Goal: Information Seeking & Learning: Understand process/instructions

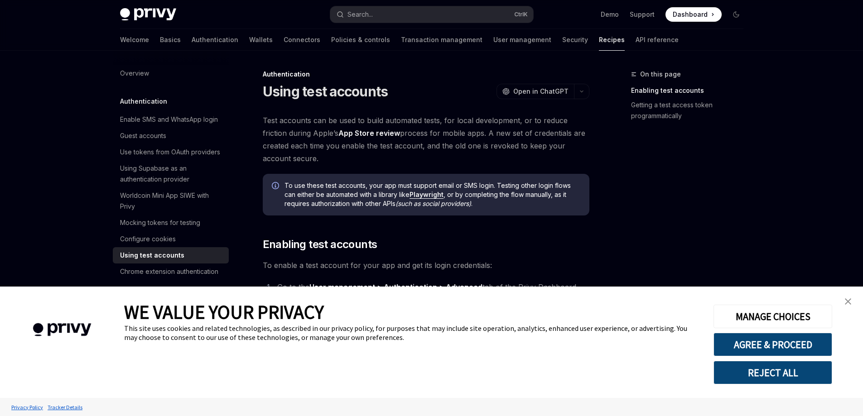
click at [851, 304] on img "close banner" at bounding box center [848, 302] width 6 height 6
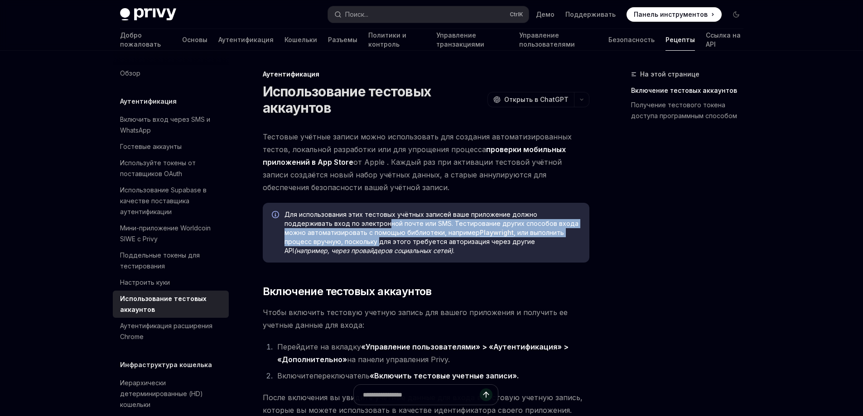
drag, startPoint x: 338, startPoint y: 225, endPoint x: 348, endPoint y: 239, distance: 17.5
click at [348, 239] on span "Для использования этих тестовых учётных записей ваше приложение должно поддержи…" at bounding box center [433, 232] width 296 height 45
click at [397, 224] on font "Для использования этих тестовых учётных записей ваше приложение должно поддержи…" at bounding box center [432, 224] width 294 height 26
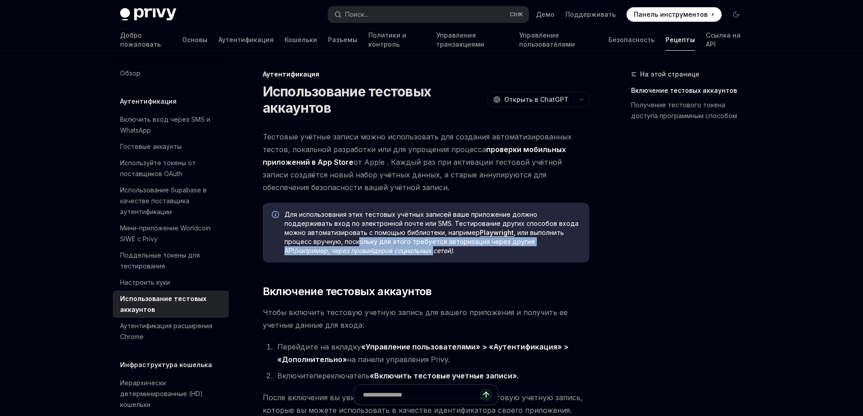
drag, startPoint x: 325, startPoint y: 244, endPoint x: 367, endPoint y: 251, distance: 42.2
click at [367, 251] on span "Для использования этих тестовых учётных записей ваше приложение должно поддержи…" at bounding box center [433, 232] width 296 height 45
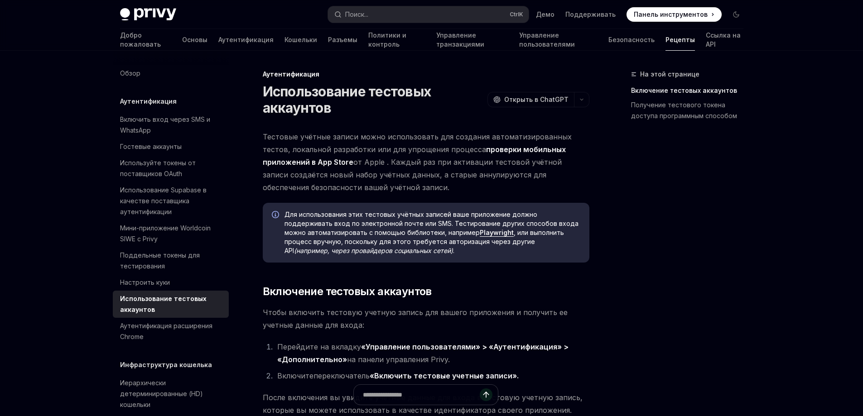
click at [550, 172] on font "от Apple . Каждый раз при активации тестовой учётной записи создаётся новый наб…" at bounding box center [412, 175] width 299 height 34
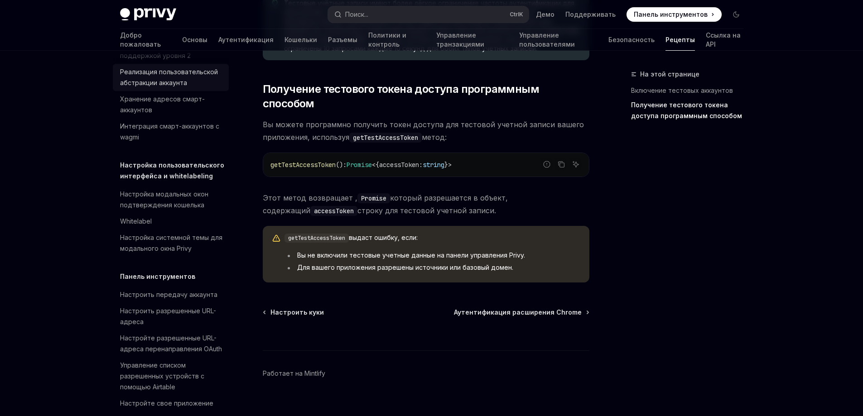
scroll to position [529, 0]
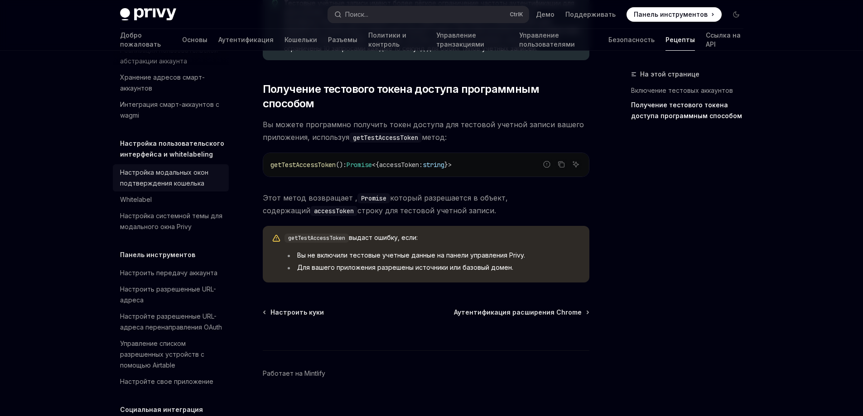
drag, startPoint x: 174, startPoint y: 176, endPoint x: 133, endPoint y: 178, distance: 41.3
click at [133, 176] on font "Настройка модальных окон подтверждения кошелька" at bounding box center [164, 178] width 88 height 19
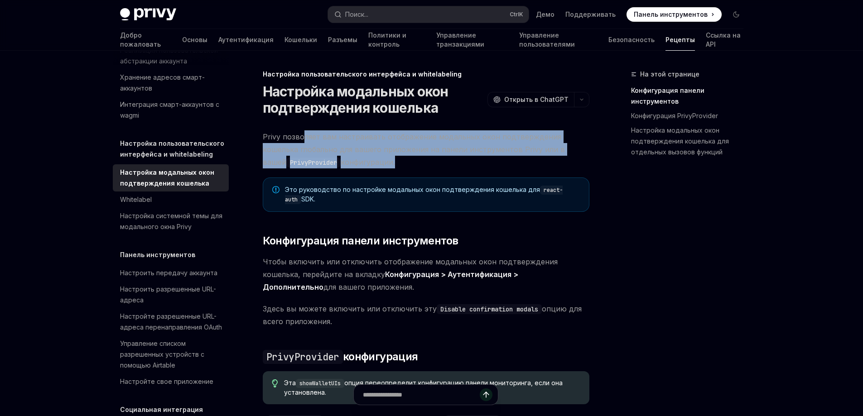
drag, startPoint x: 303, startPoint y: 138, endPoint x: 402, endPoint y: 162, distance: 101.2
click at [402, 162] on span "Privy позволяет вам настраивать отображение модальных окон подтверждения кошель…" at bounding box center [426, 150] width 327 height 38
click at [517, 146] on font "Privy позволяет вам настраивать отображение модальных окон подтверждения кошель…" at bounding box center [414, 149] width 302 height 34
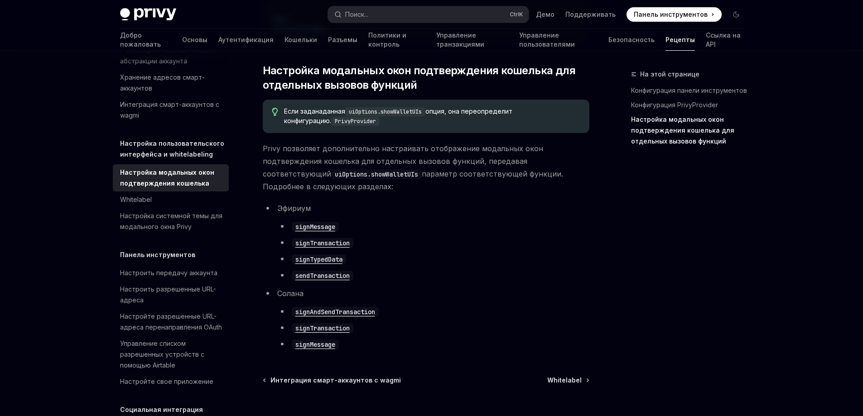
scroll to position [604, 0]
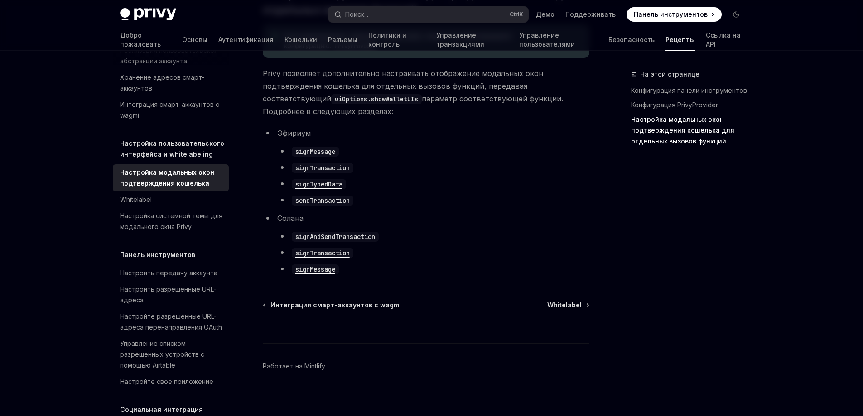
click at [302, 153] on code "signMessage" at bounding box center [315, 152] width 47 height 10
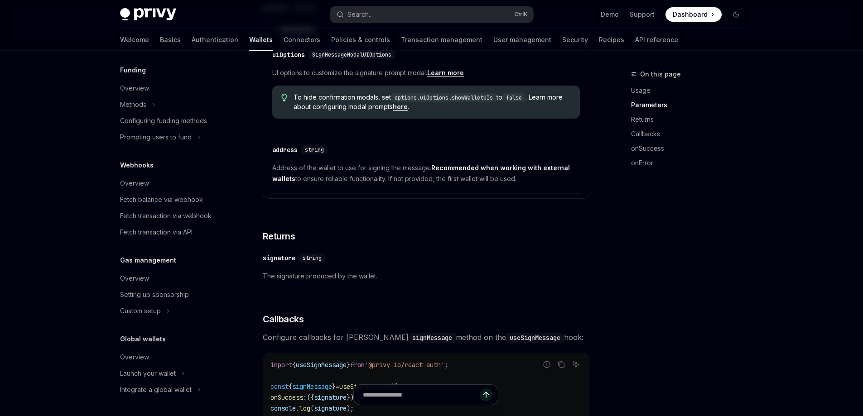
scroll to position [122, 0]
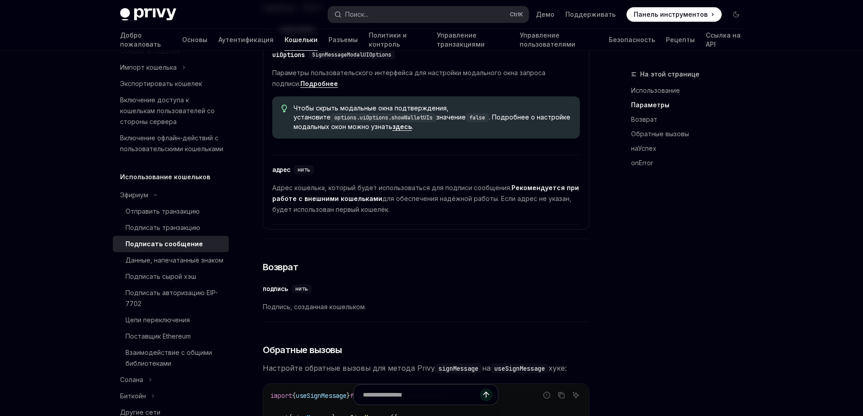
click at [401, 131] on font "здесь" at bounding box center [401, 127] width 19 height 8
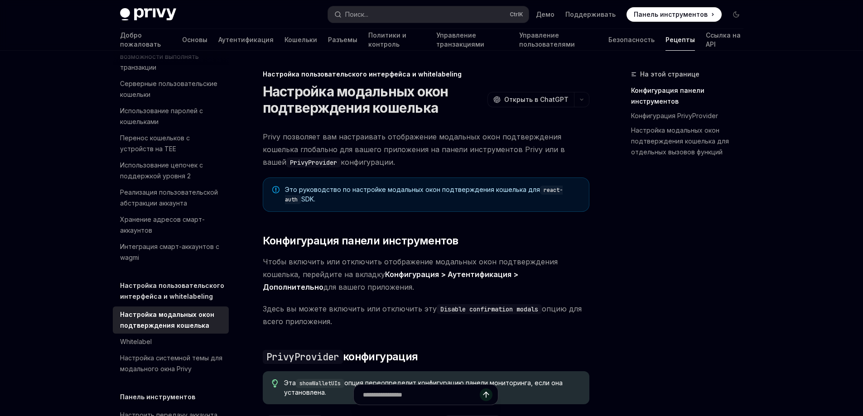
scroll to position [474, 0]
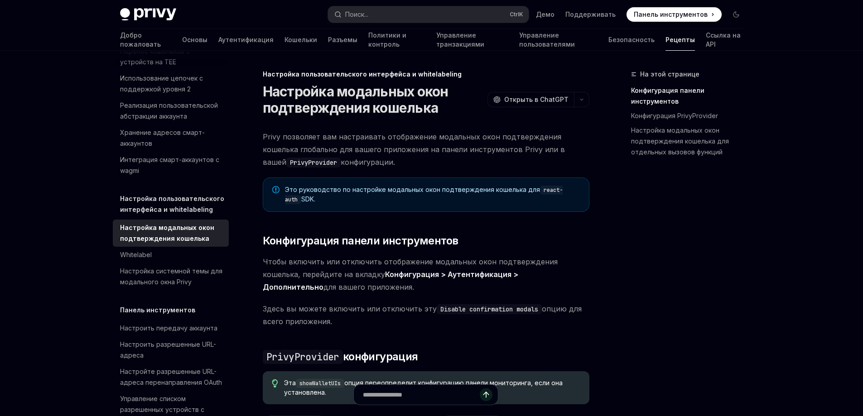
click at [298, 164] on code "PrivyProvider" at bounding box center [313, 163] width 54 height 10
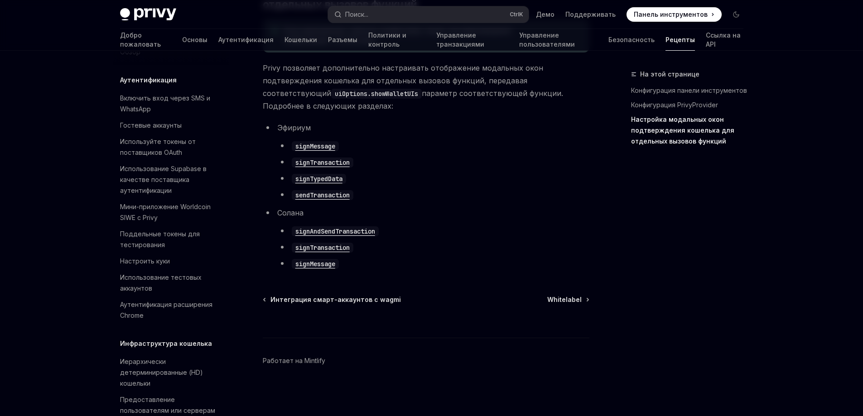
scroll to position [0, 0]
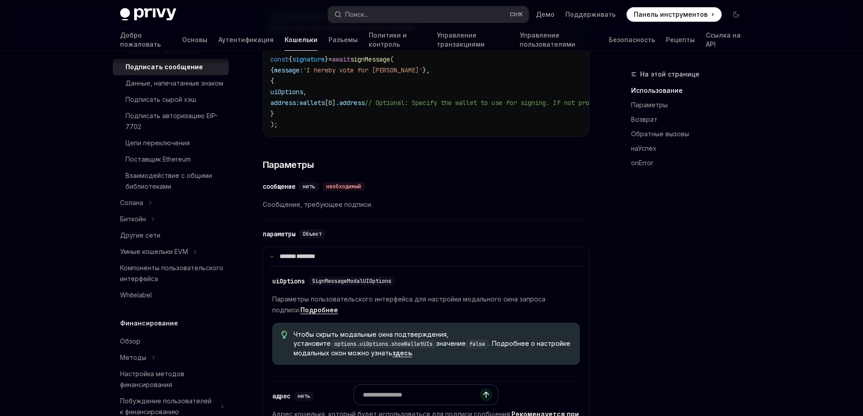
scroll to position [377, 0]
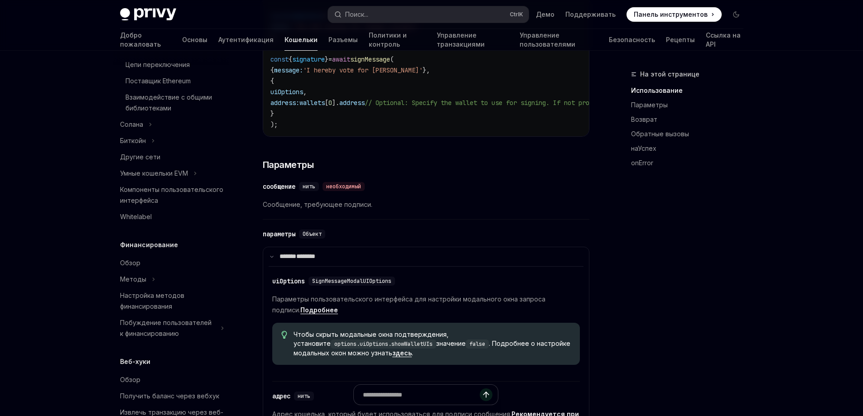
type textarea "*"
